Goal: Transaction & Acquisition: Purchase product/service

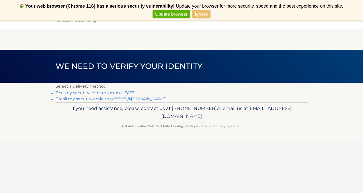
click at [102, 91] on link "Text my security code to xxx-xxx-6872" at bounding box center [94, 93] width 79 height 5
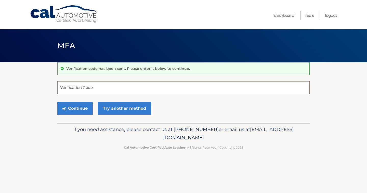
click at [101, 90] on input "Verification Code" at bounding box center [183, 87] width 252 height 13
click at [90, 88] on input "Verification Code" at bounding box center [183, 87] width 252 height 13
type input "445538"
click at [75, 108] on button "Continue" at bounding box center [74, 108] width 35 height 13
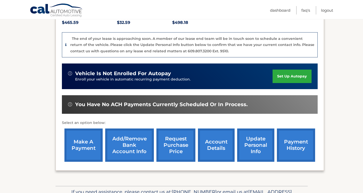
scroll to position [126, 0]
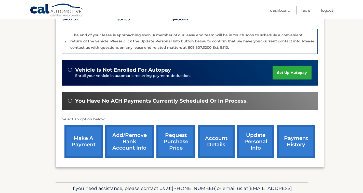
click at [85, 135] on link "make a payment" at bounding box center [83, 141] width 38 height 33
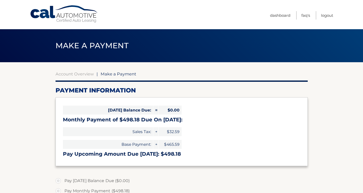
select select "ZjVmNDJiMmEtZDZhZC00NTFiLTllZWMtMDdjMzQ2Y2FlYmUx"
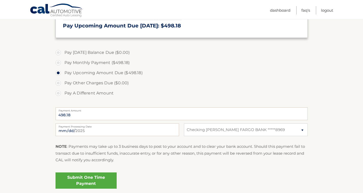
scroll to position [144, 0]
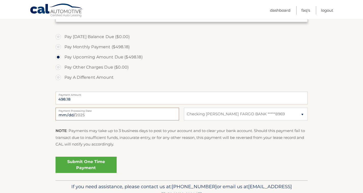
click at [71, 116] on input "2025-09-08" at bounding box center [116, 114] width 123 height 13
type input "2025-09-10"
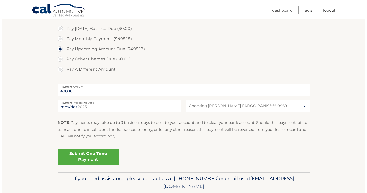
scroll to position [155, 0]
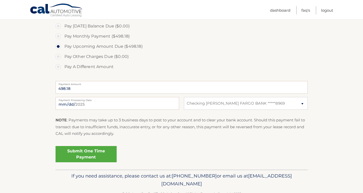
click at [101, 157] on link "Submit One Time Payment" at bounding box center [85, 154] width 61 height 16
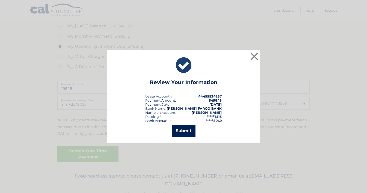
click at [185, 131] on button "Submit" at bounding box center [184, 131] width 24 height 12
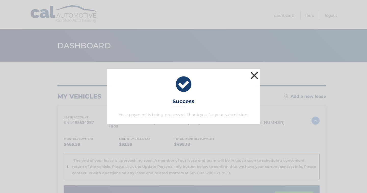
click at [254, 73] on button "×" at bounding box center [254, 76] width 10 height 10
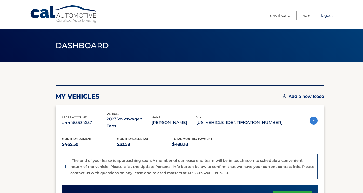
click at [329, 15] on link "Logout" at bounding box center [327, 15] width 12 height 8
